Goal: Transaction & Acquisition: Purchase product/service

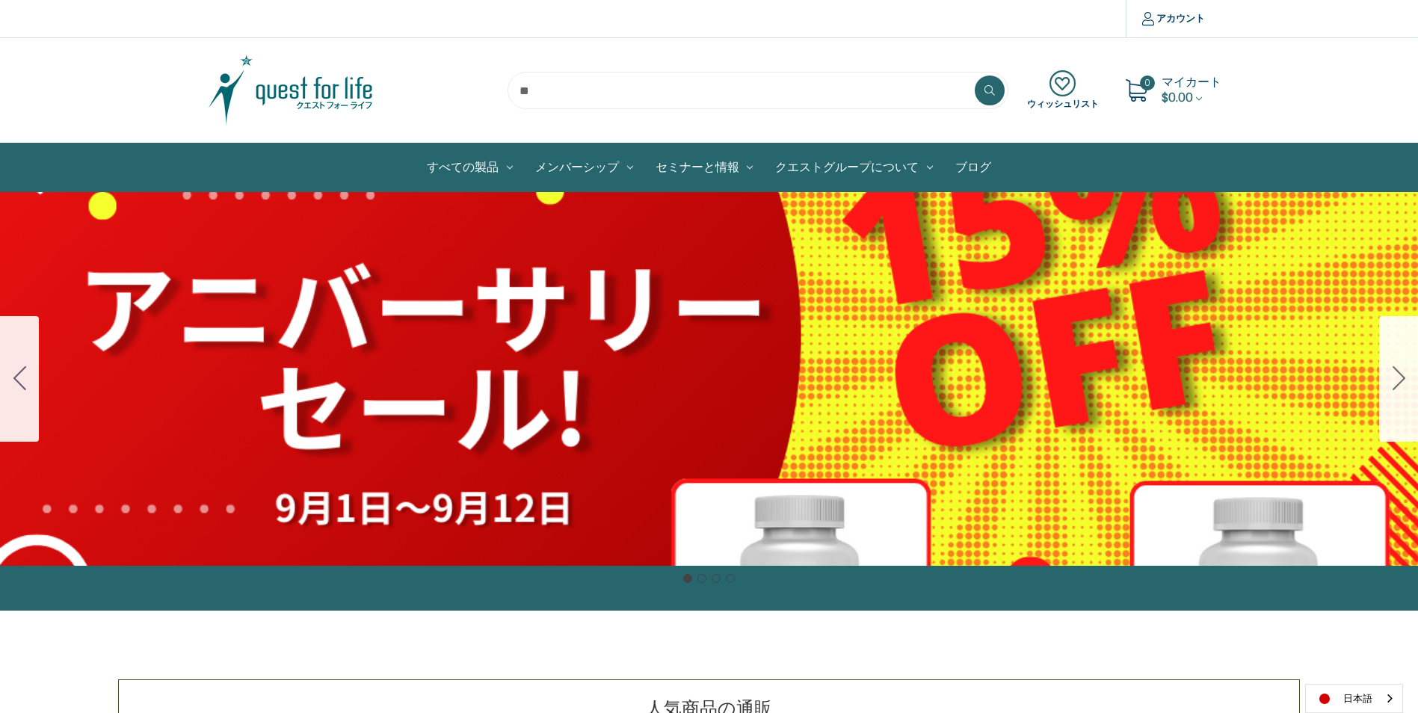
click at [907, 297] on div "細胞プロテクトセット 通常188ドル セール価格160ドル $28 OFF 2025年4月1日～4月30日 12月１日〜23日 販売中" at bounding box center [709, 379] width 1418 height 374
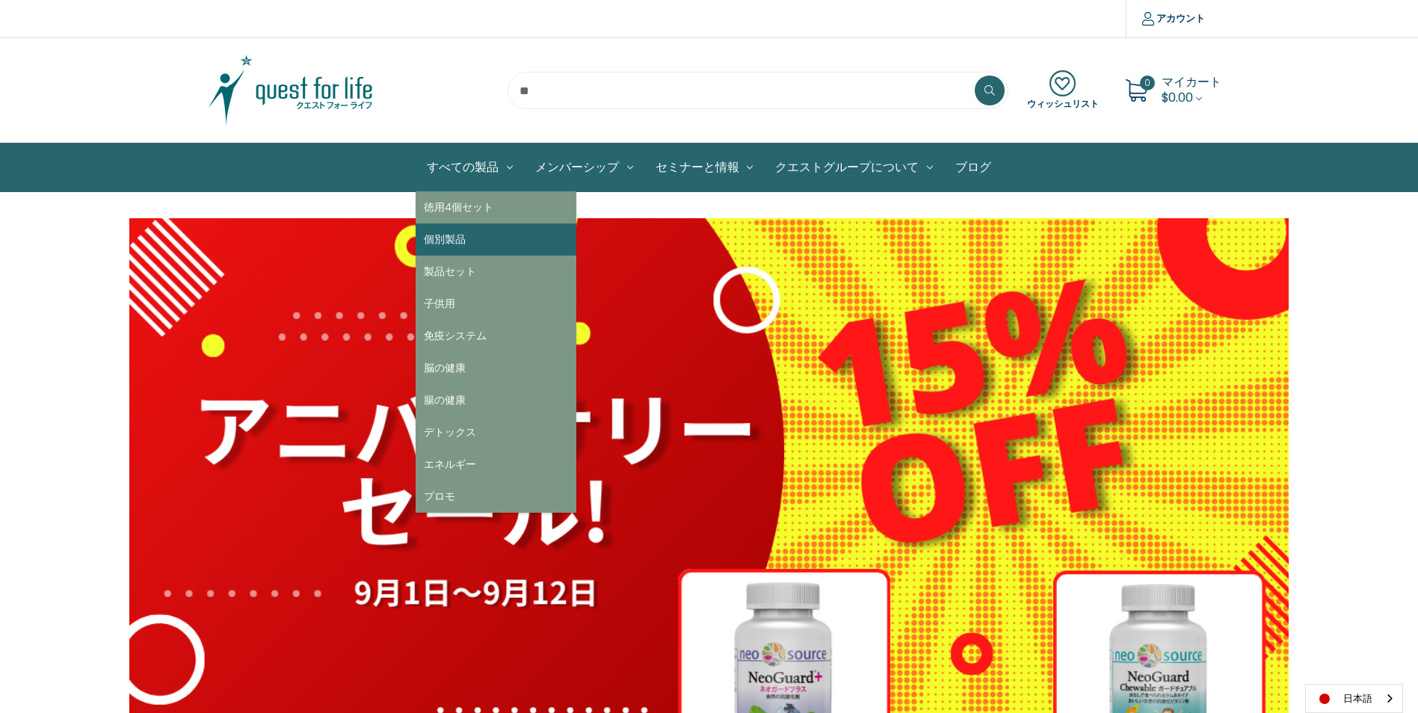
click at [477, 236] on link "個別製品" at bounding box center [496, 239] width 161 height 32
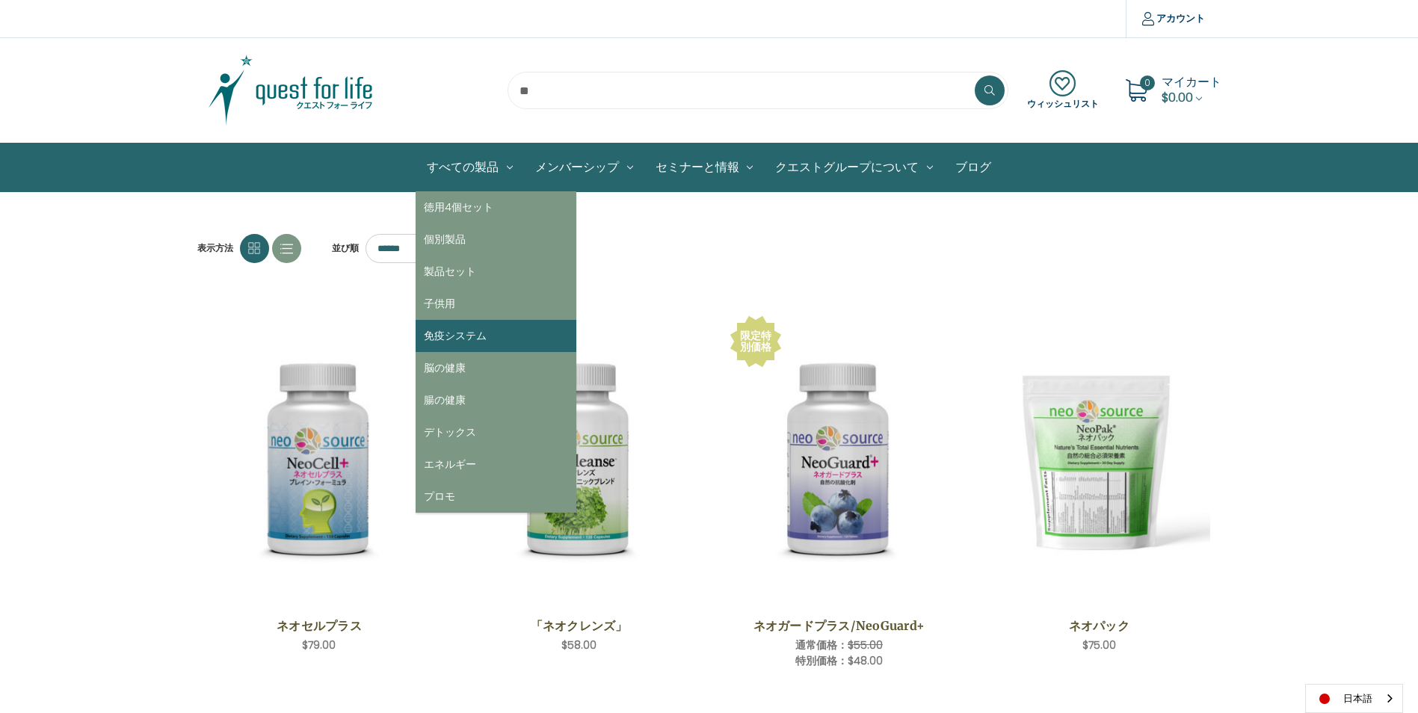
click at [492, 321] on link "免疫システム" at bounding box center [496, 336] width 161 height 32
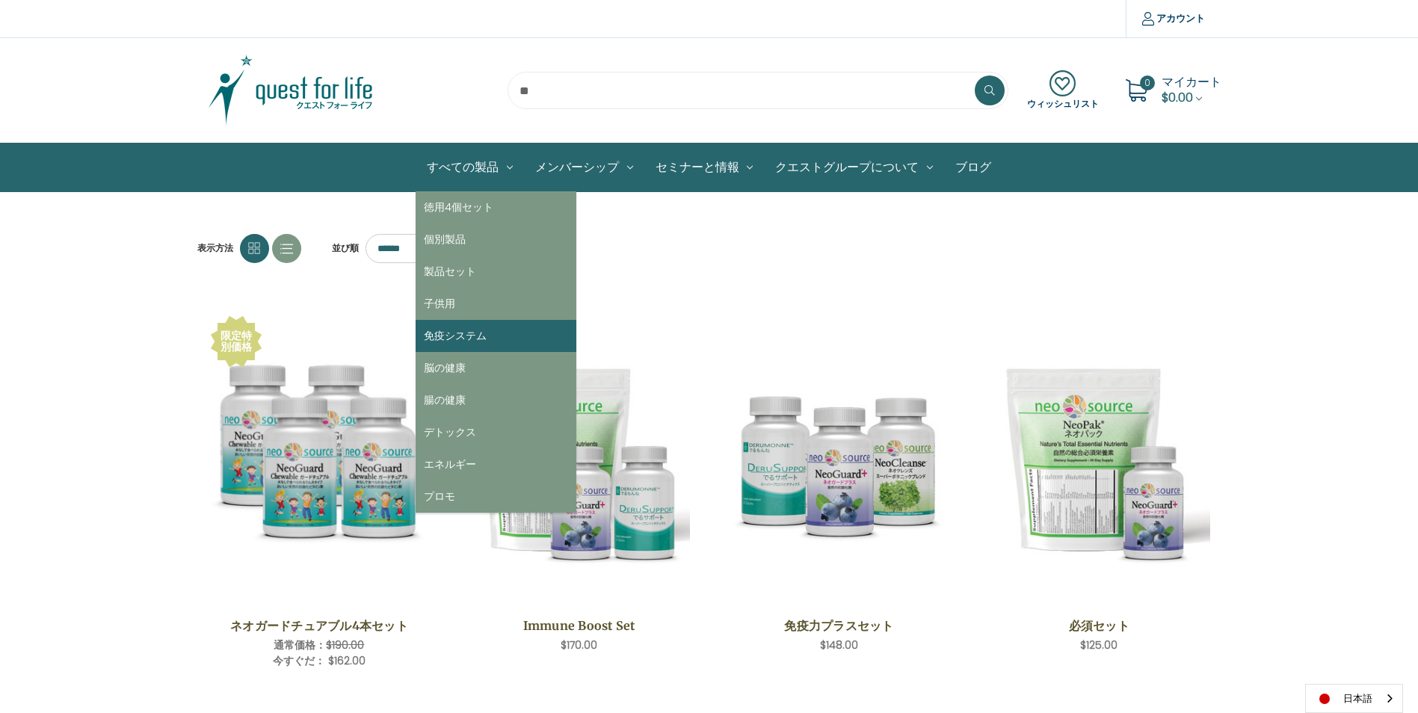
click at [482, 327] on link "免疫システム" at bounding box center [496, 336] width 161 height 32
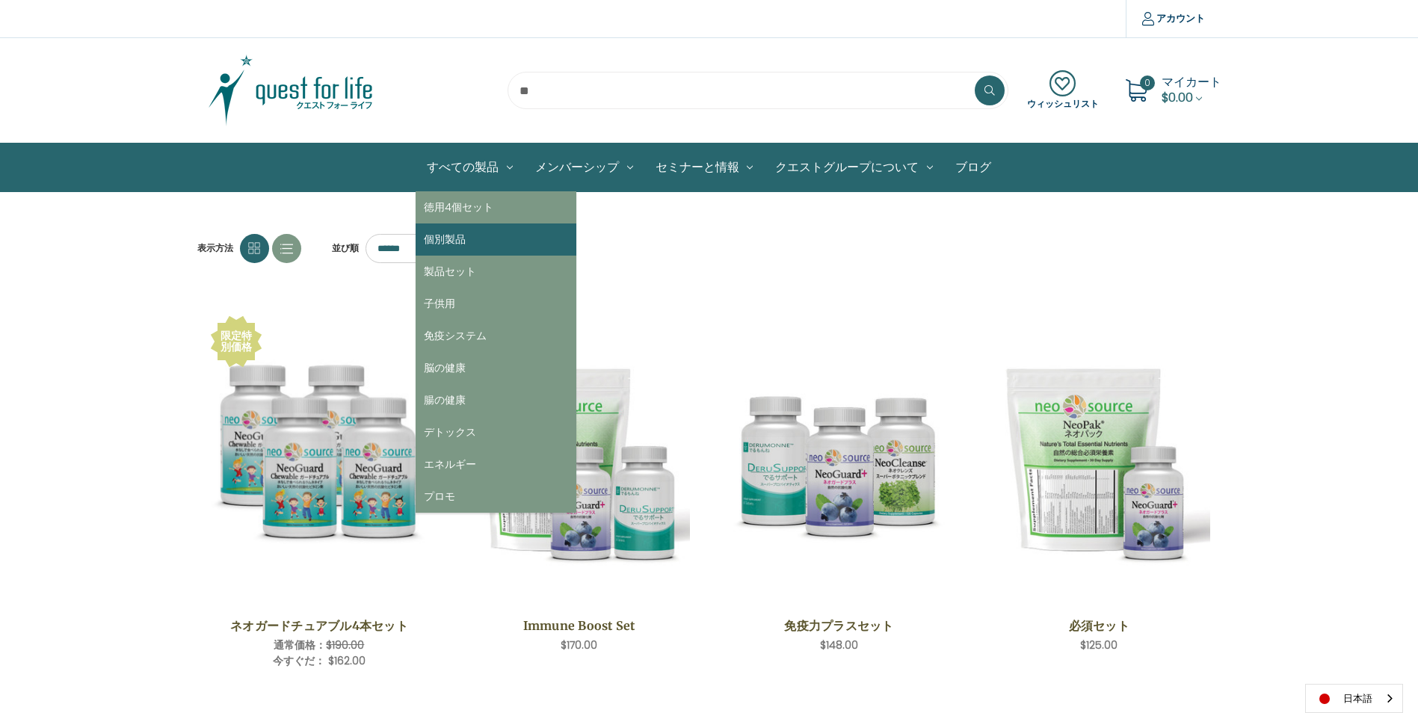
click at [466, 236] on link "個別製品" at bounding box center [496, 239] width 161 height 32
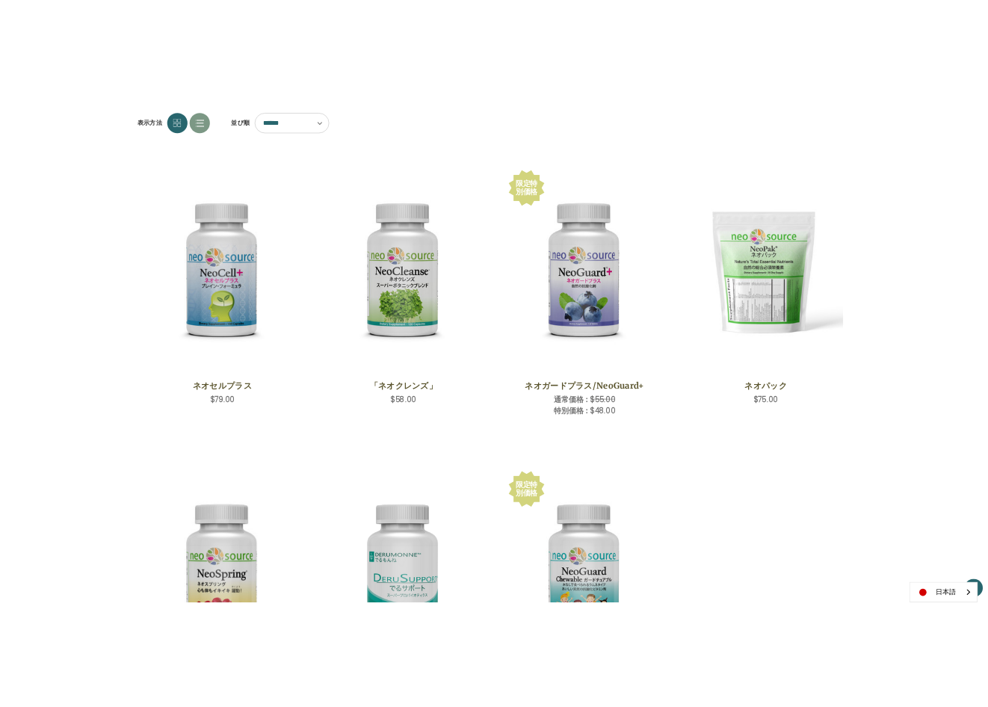
scroll to position [224, 0]
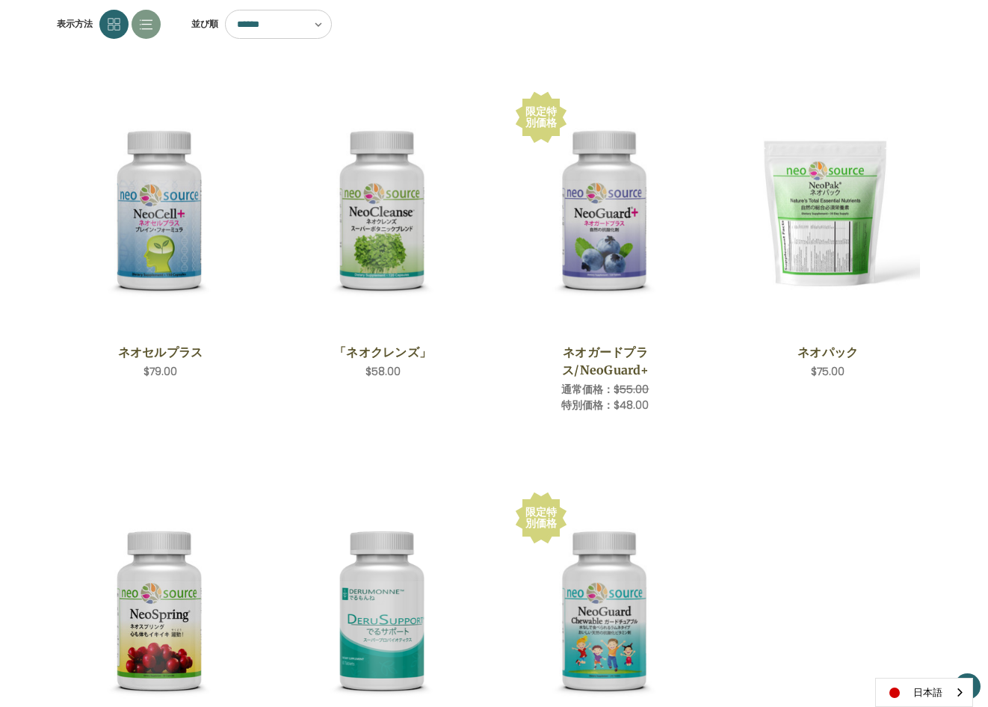
click at [844, 543] on ul "クイックビュー ネオセルプラス 希望小売価格 通常価格： 特別価格： $79.00 カートに入れる アイテムが追加されました" at bounding box center [494, 470] width 890 height 801
click at [907, 514] on ul "クイックビュー ネオセルプラス 希望小売価格 通常価格： 特別価格： $79.00 カートに入れる アイテムが追加されました" at bounding box center [494, 470] width 890 height 801
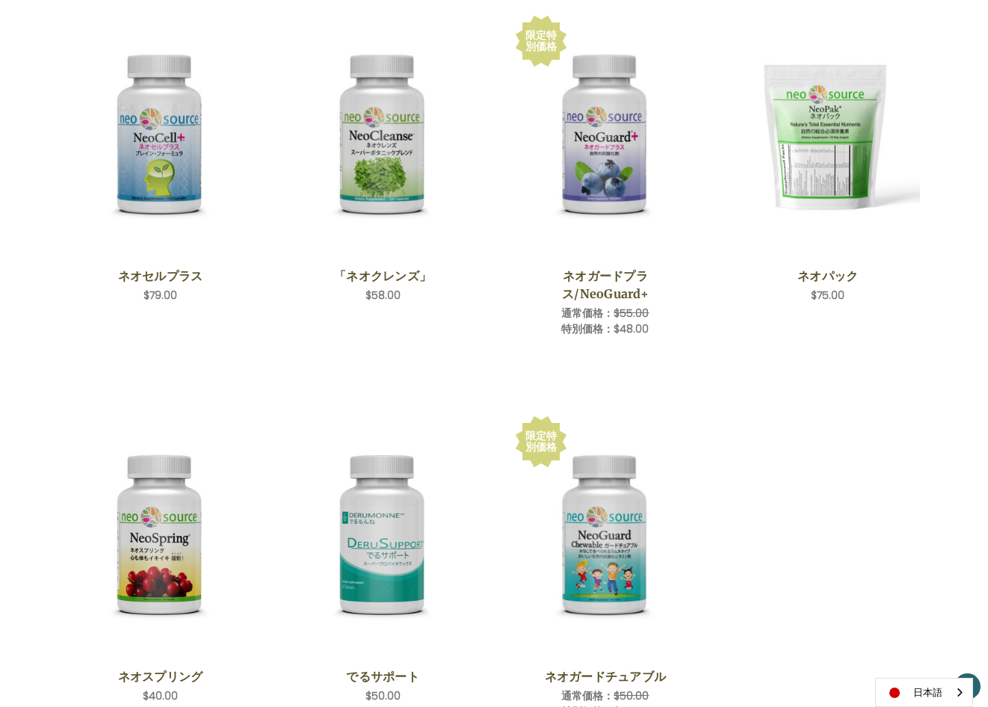
scroll to position [374, 0]
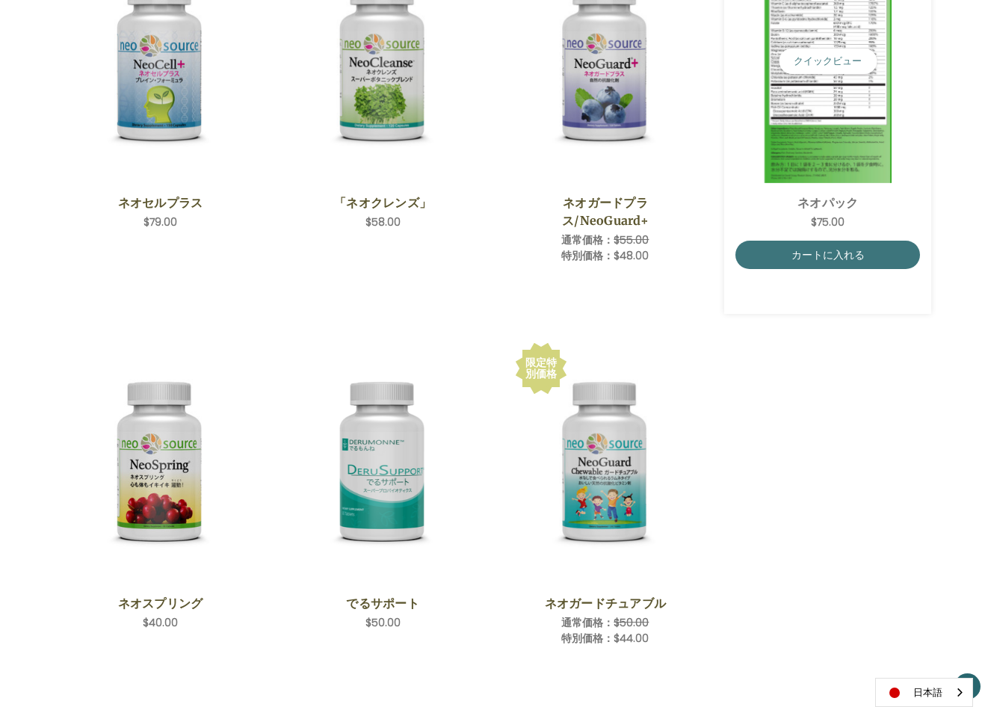
click at [806, 288] on article "クイックビュー ネオパック 希望小売価格 通常価格： 特別価格： $75.00 カートに入れる アイテムが追加されました カートに入れる" at bounding box center [827, 121] width 207 height 385
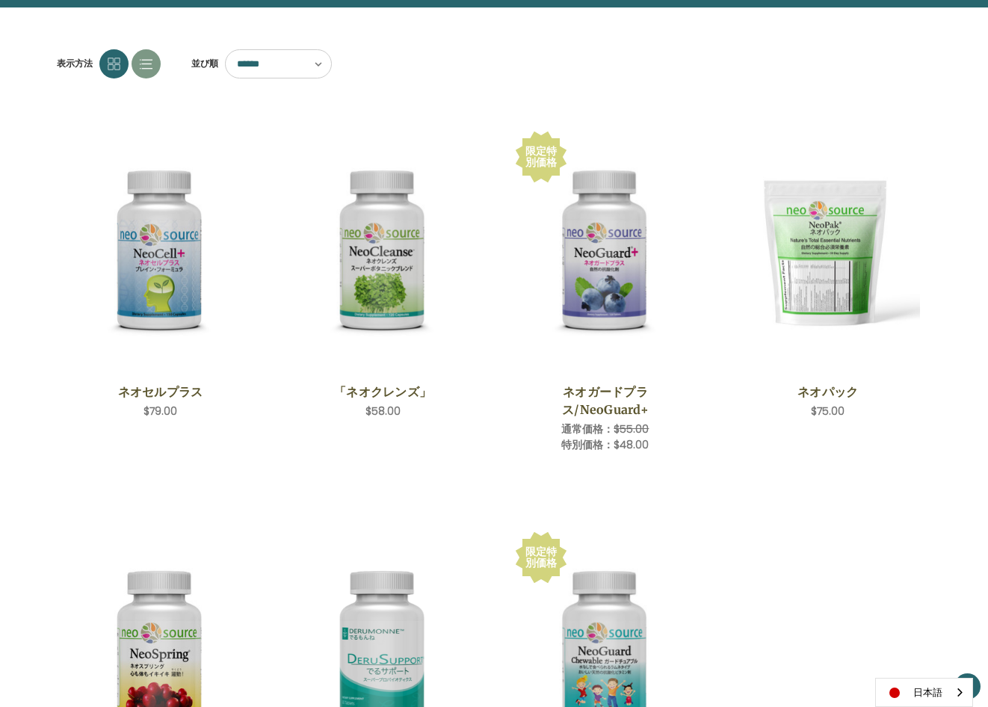
scroll to position [149, 0]
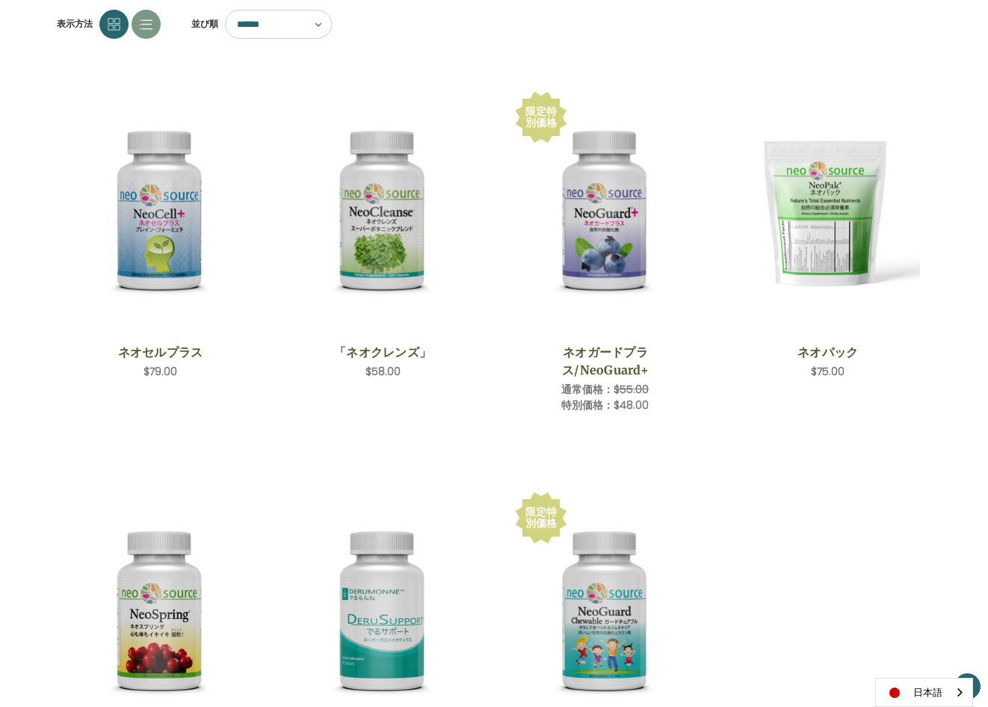
click at [797, 559] on ul "クイックビュー ネオセルプラス 希望小売価格 通常価格： 特別価格： $79.00 カートに入れる アイテムが追加されました" at bounding box center [494, 470] width 890 height 801
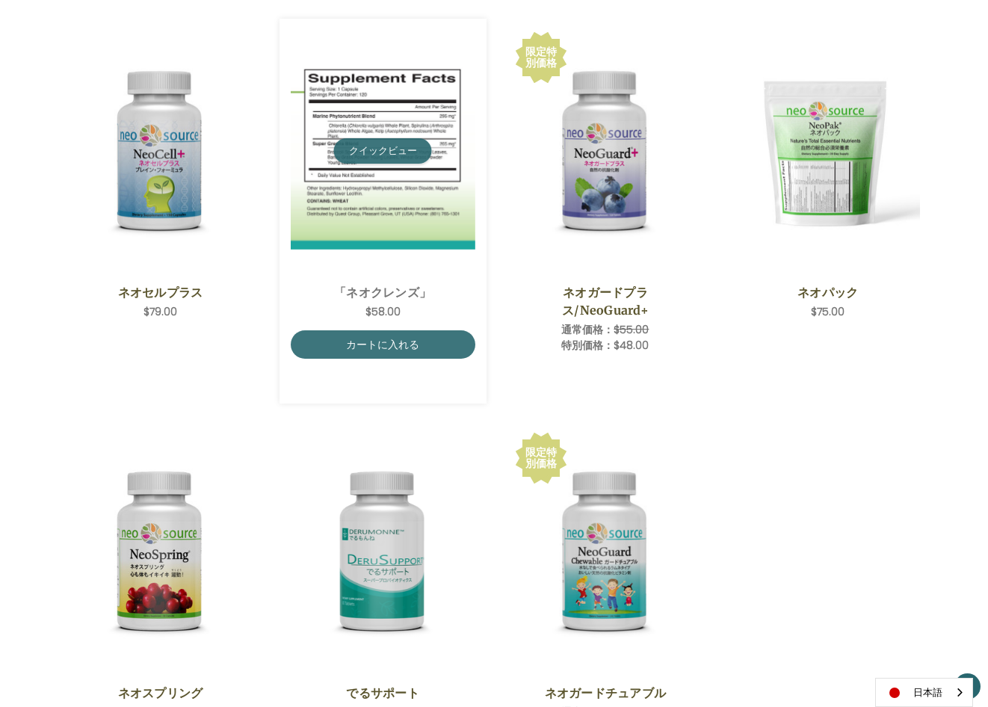
scroll to position [75, 0]
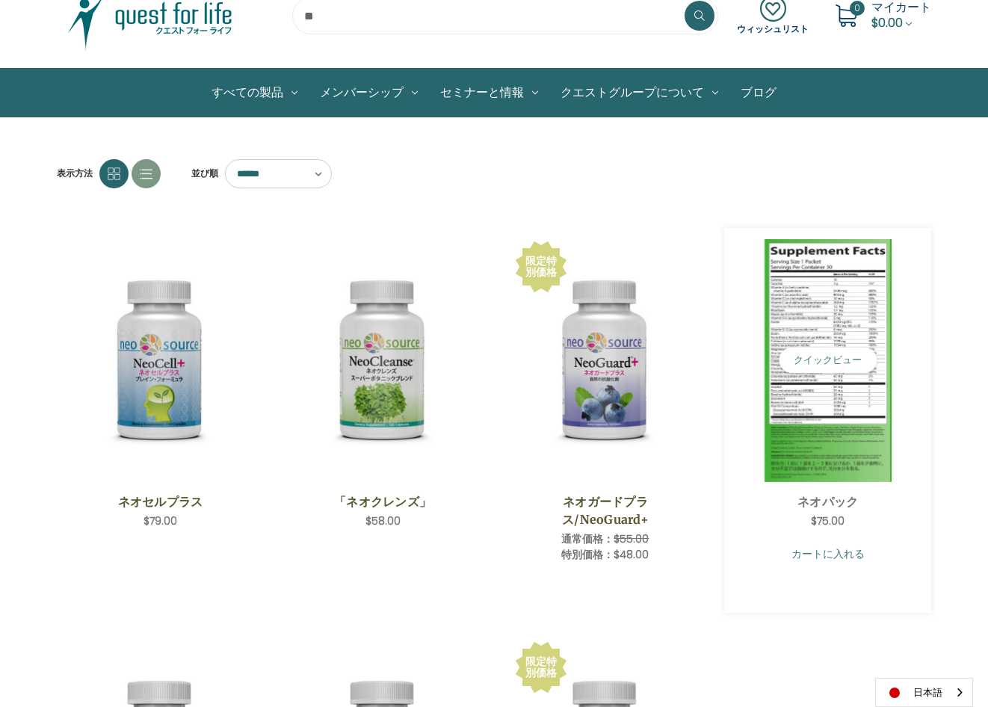
click at [857, 549] on link "カートに入れる" at bounding box center [827, 554] width 185 height 28
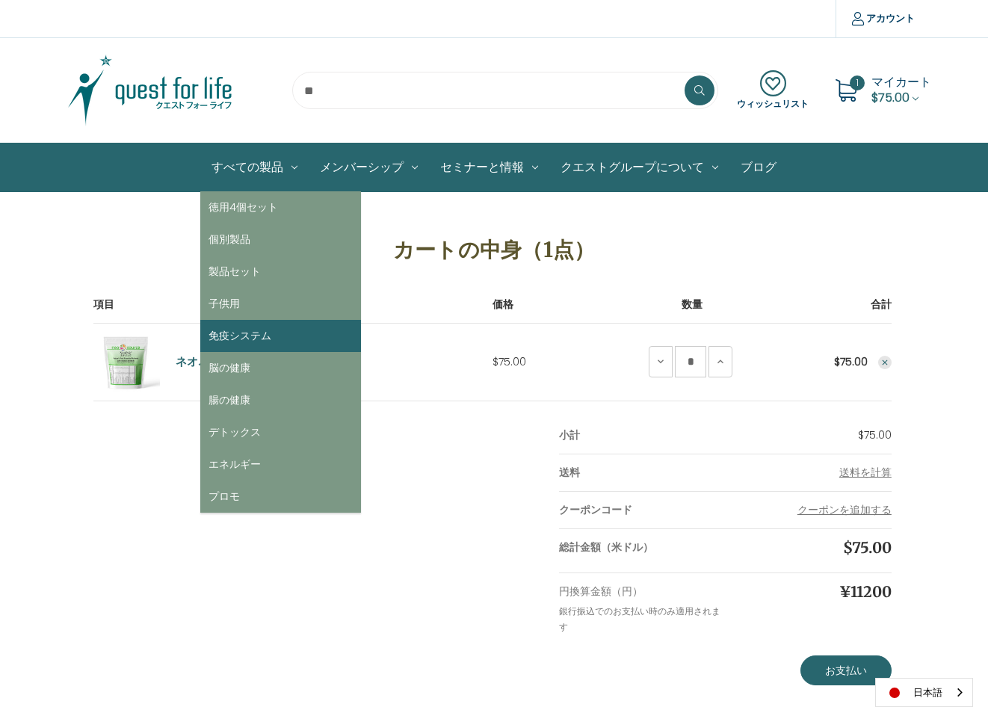
click at [277, 322] on link "免疫システム" at bounding box center [280, 336] width 161 height 32
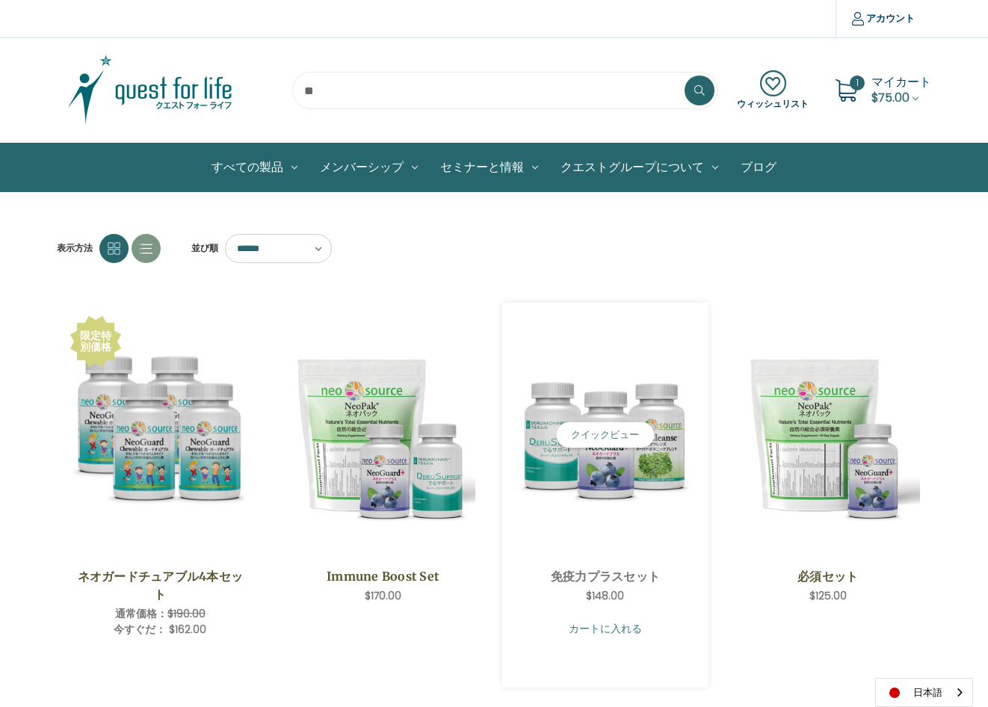
click at [638, 629] on link "カートに入れる" at bounding box center [605, 628] width 185 height 28
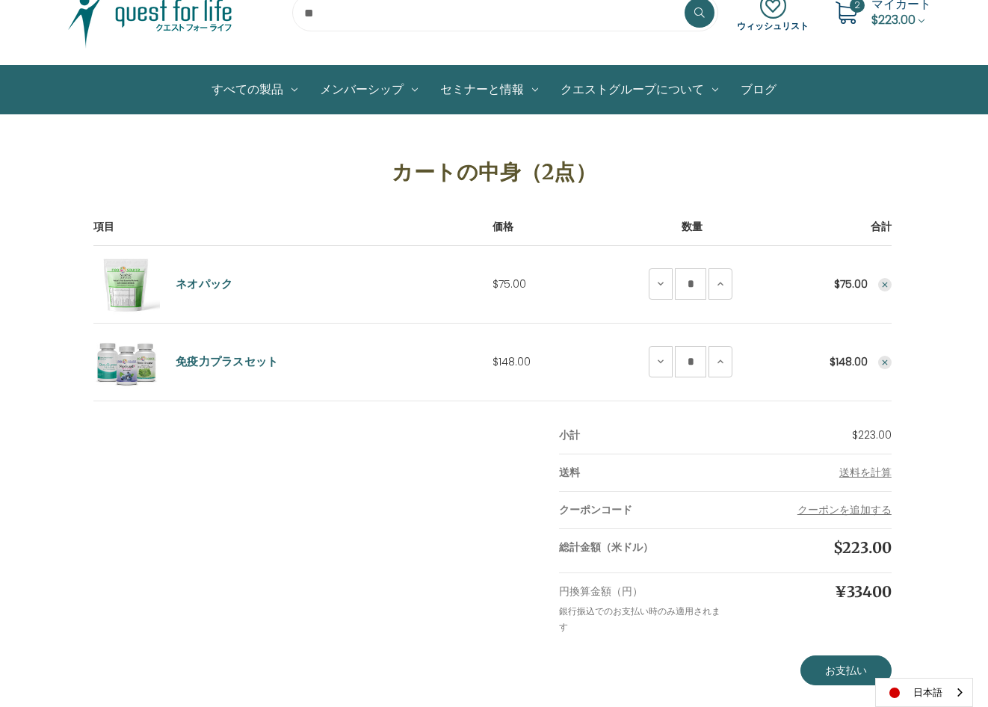
scroll to position [149, 0]
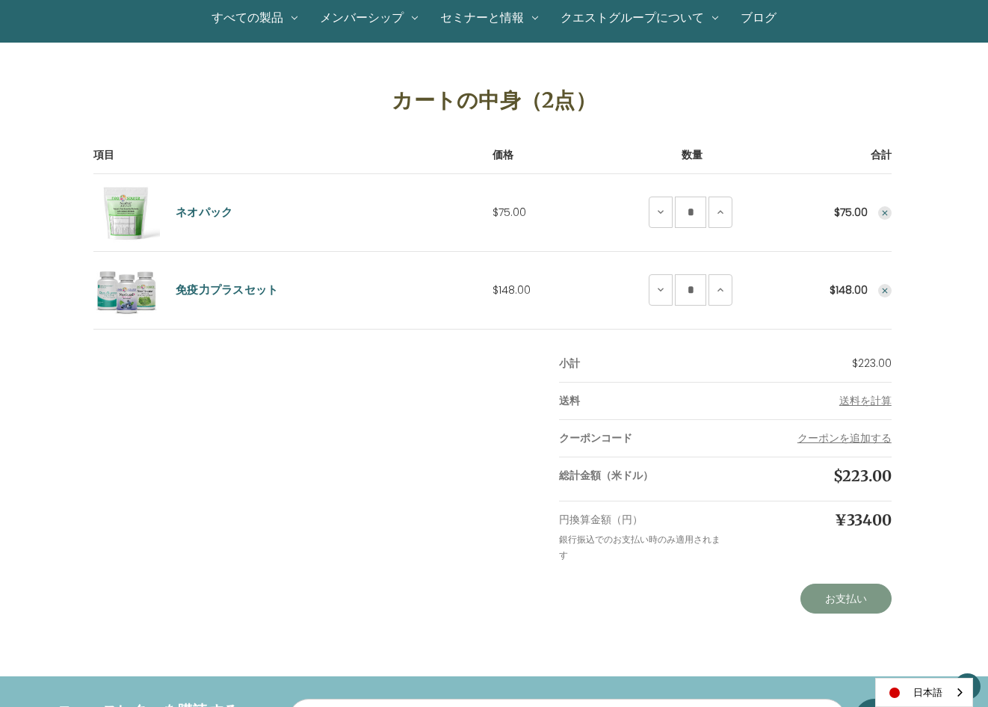
click at [844, 590] on link "お支払い" at bounding box center [845, 599] width 91 height 30
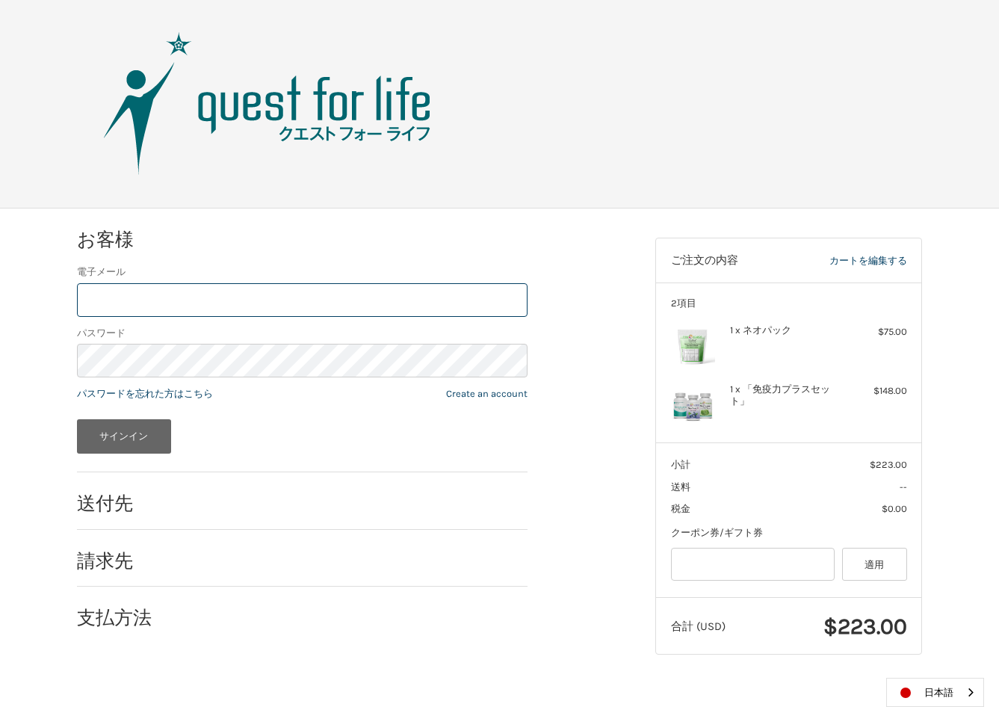
type input "**********"
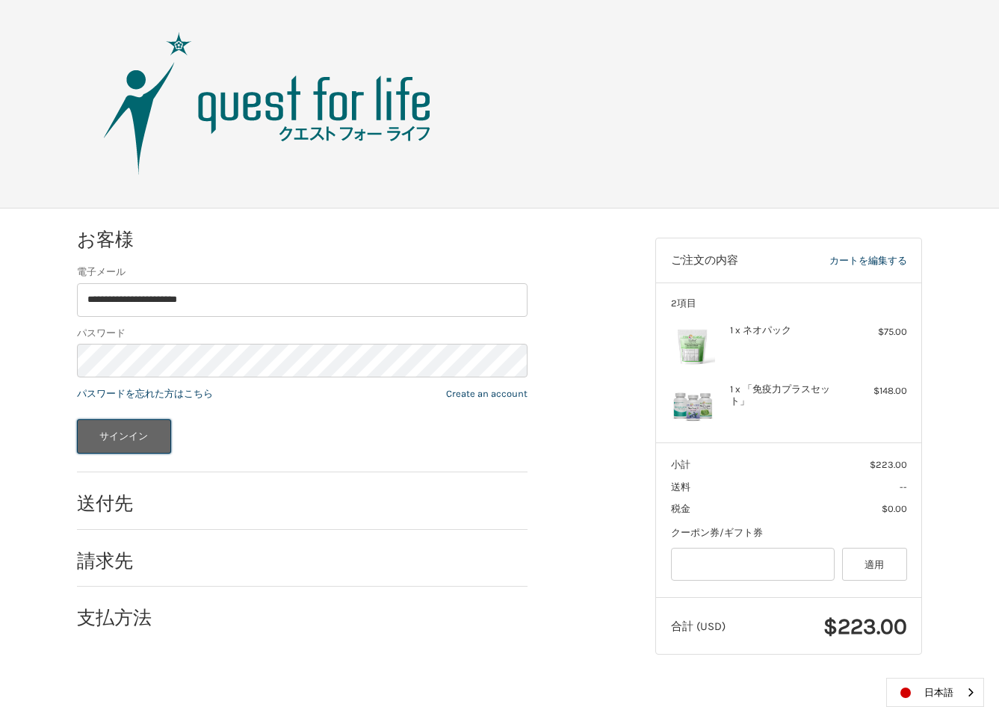
click at [132, 436] on button "サインイン" at bounding box center [124, 436] width 94 height 34
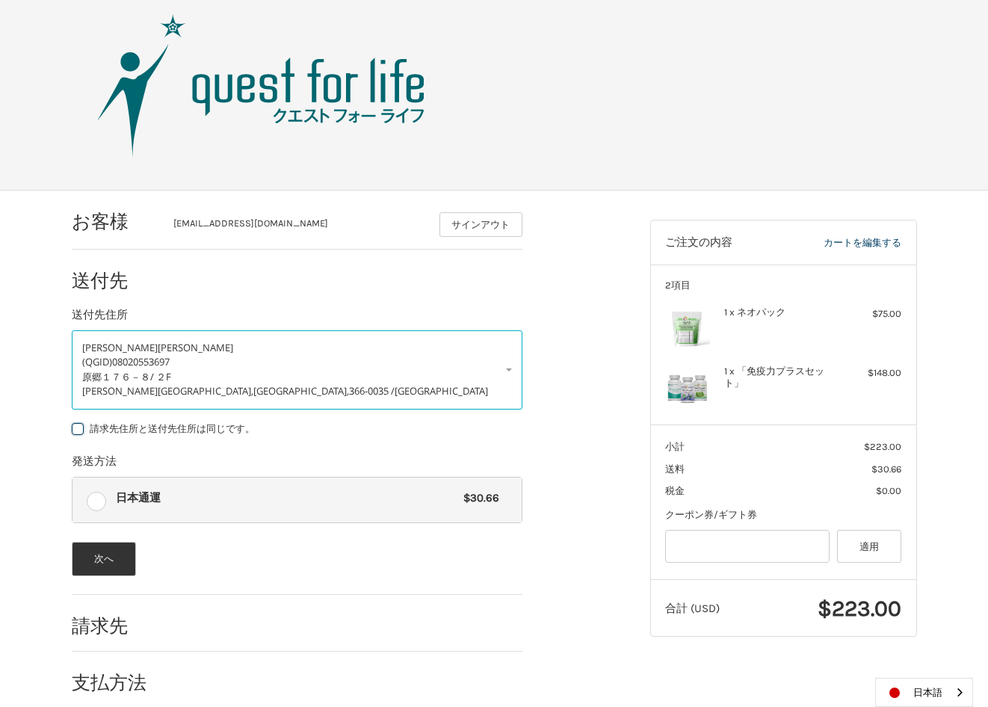
scroll to position [35, 0]
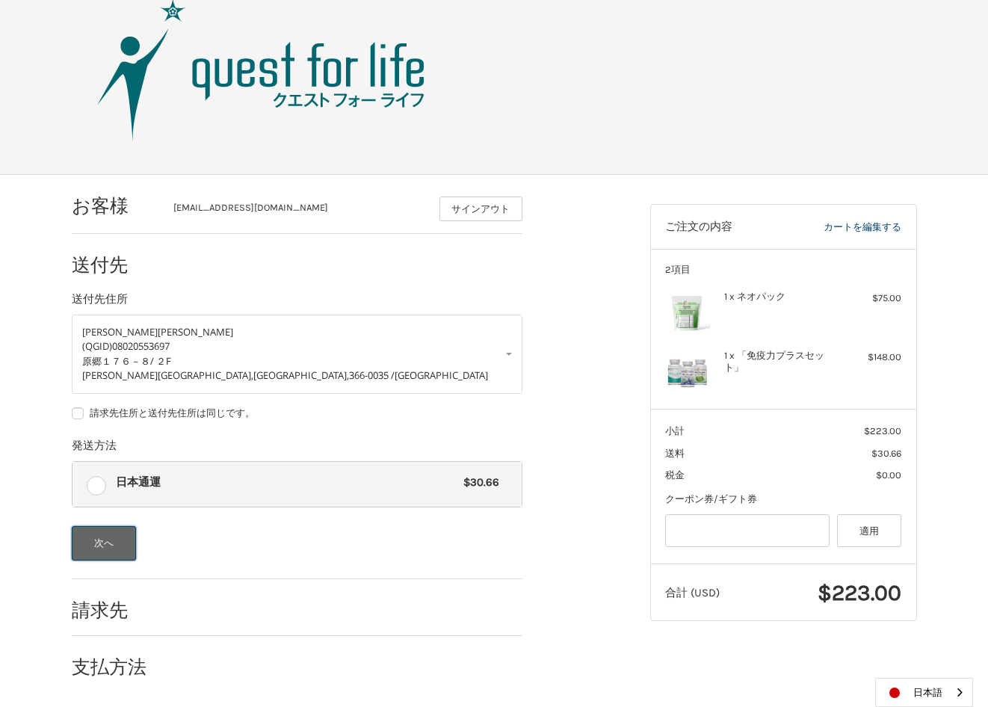
click at [105, 553] on button "次へ" at bounding box center [104, 543] width 65 height 34
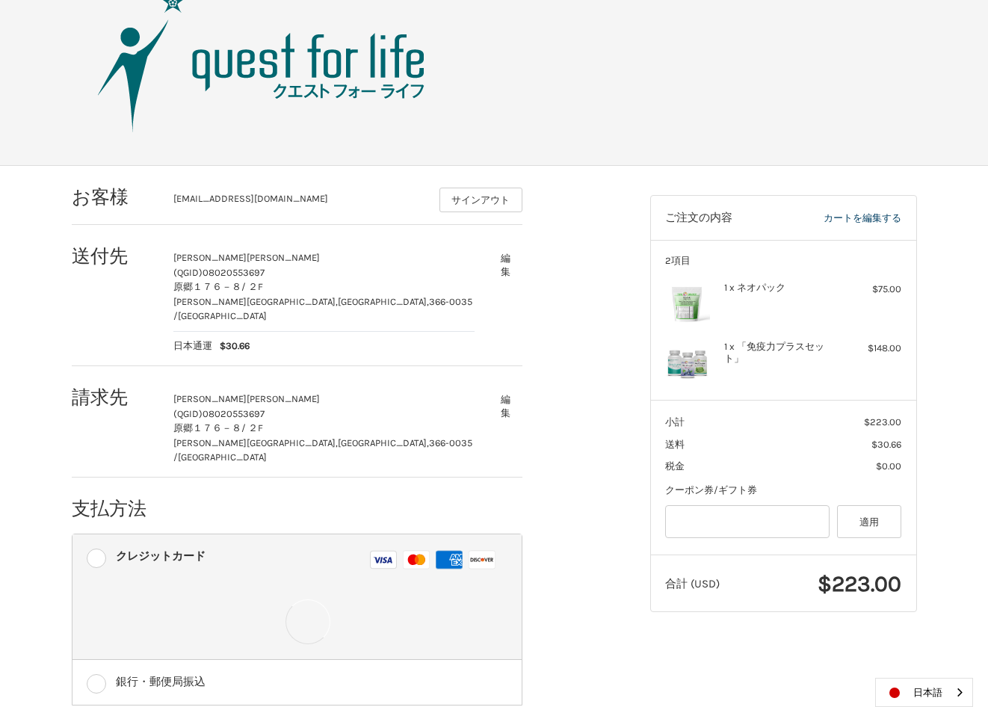
scroll to position [108, 0]
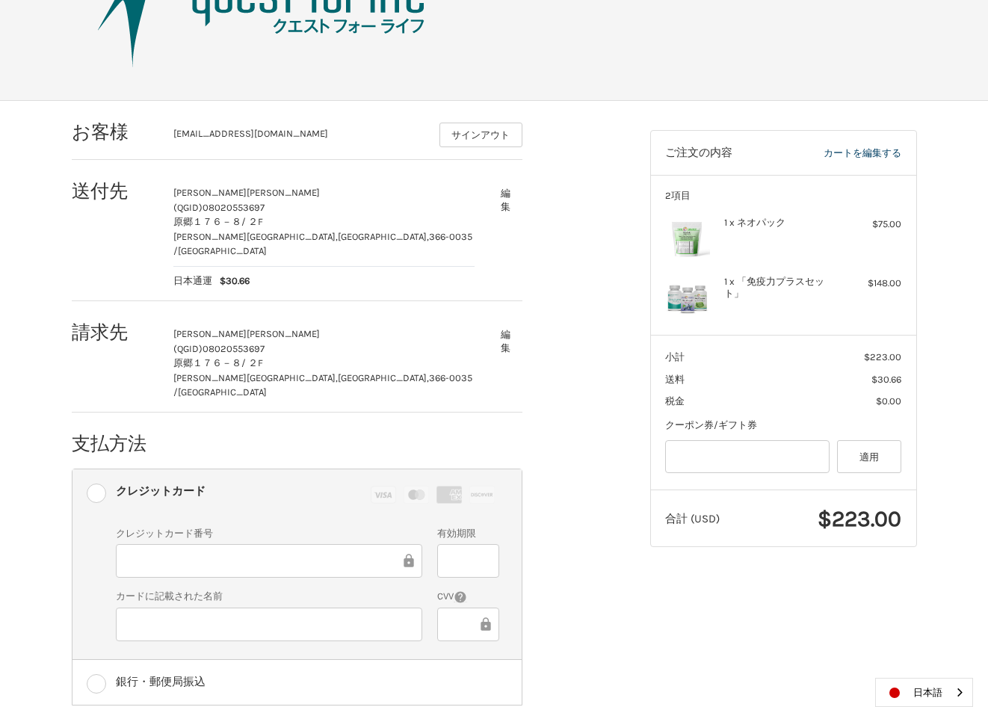
click at [455, 544] on div at bounding box center [468, 561] width 62 height 34
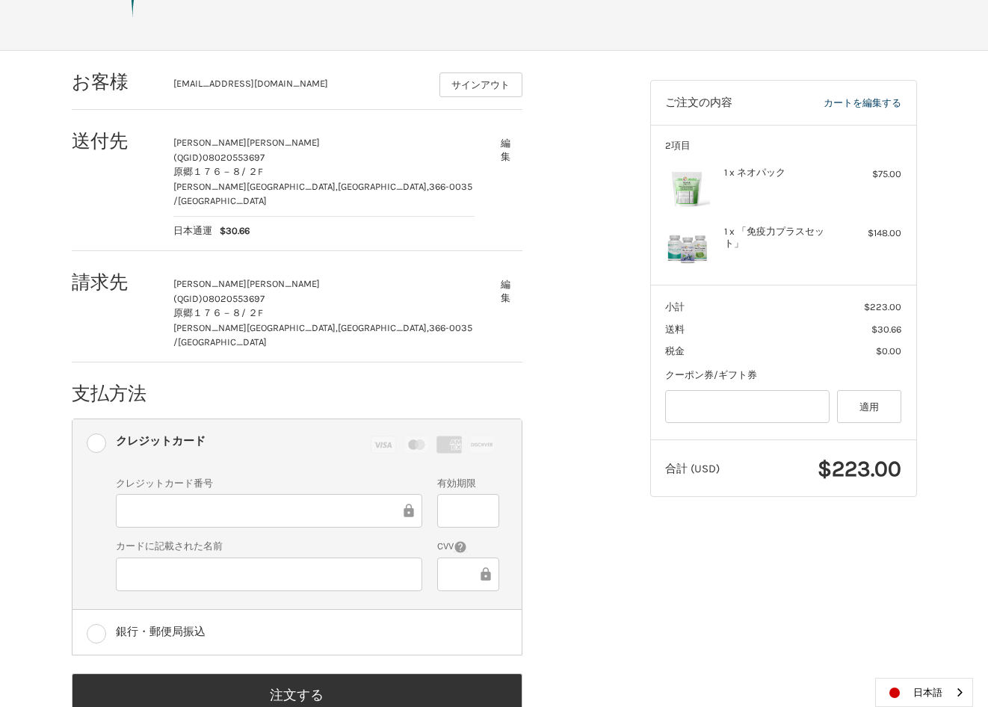
scroll to position [173, 0]
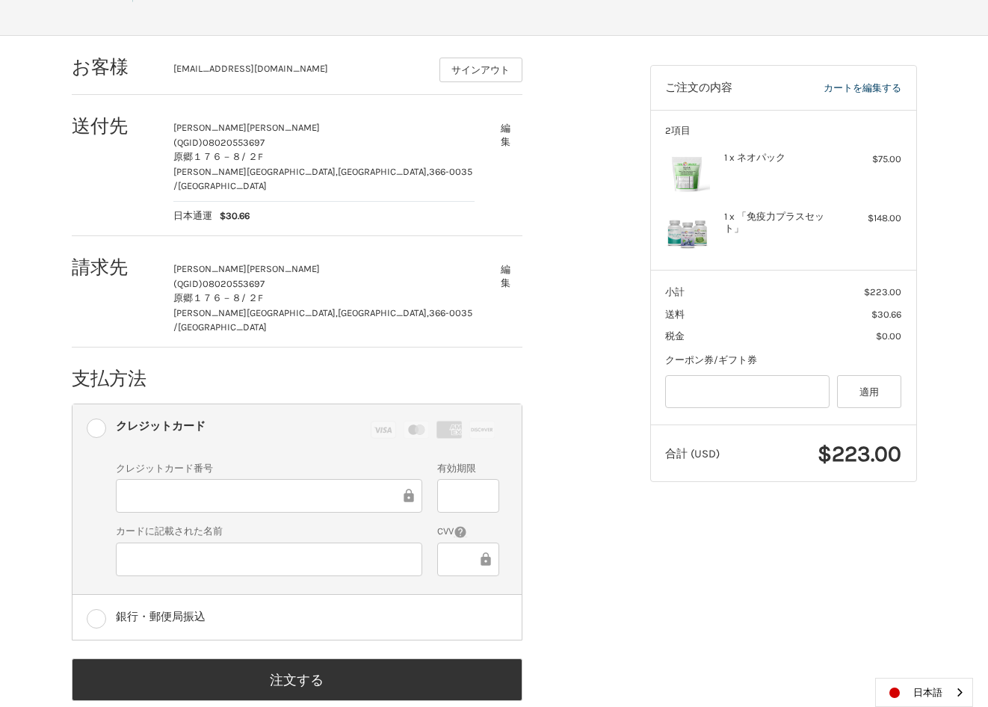
click at [283, 548] on div "カードに記載された名前" at bounding box center [268, 551] width 321 height 54
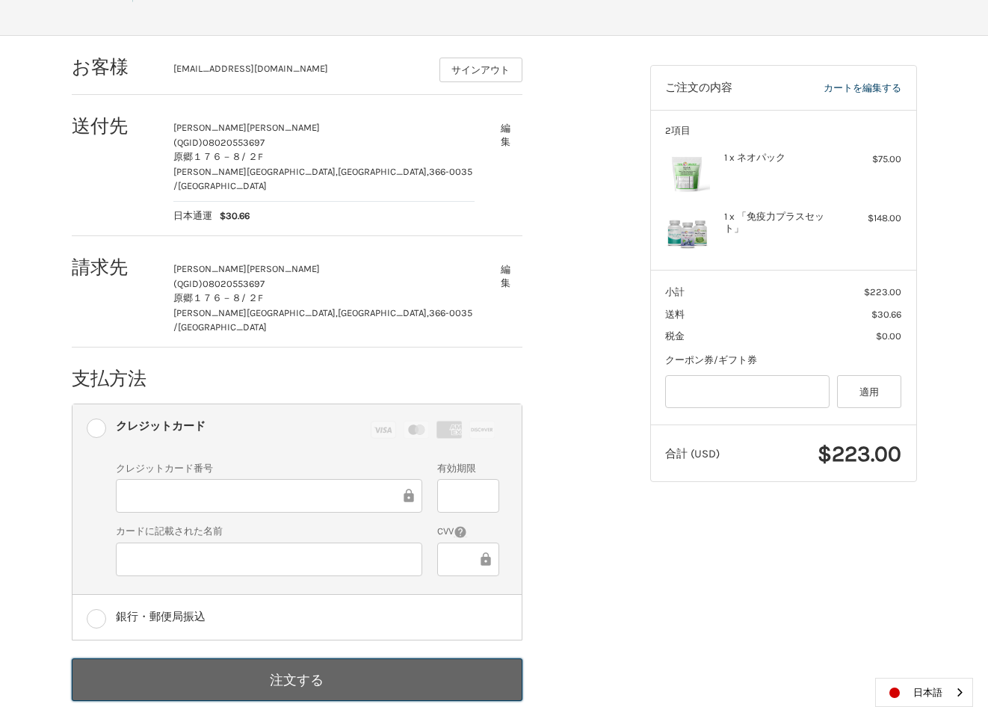
click at [428, 658] on button "注文する" at bounding box center [297, 679] width 451 height 43
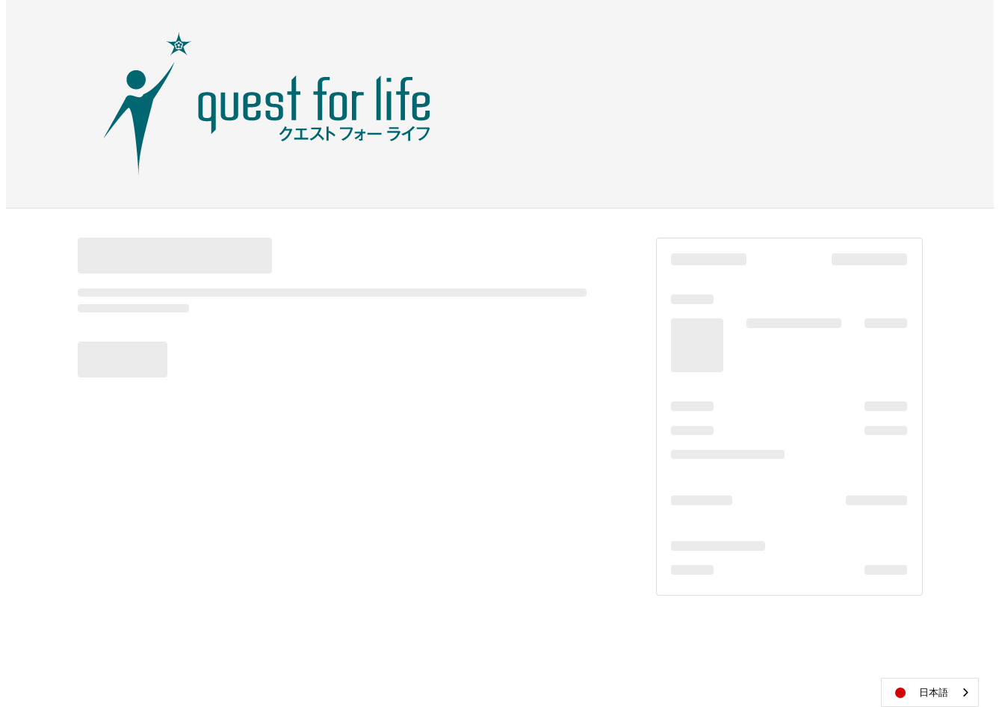
scroll to position [0, 0]
